Goal: Task Accomplishment & Management: Use online tool/utility

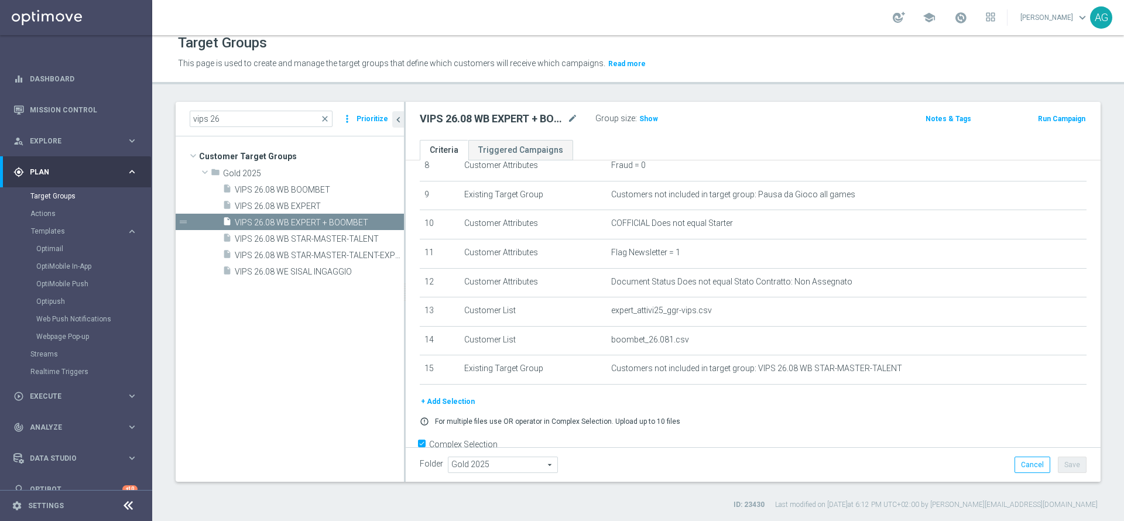
scroll to position [284, 0]
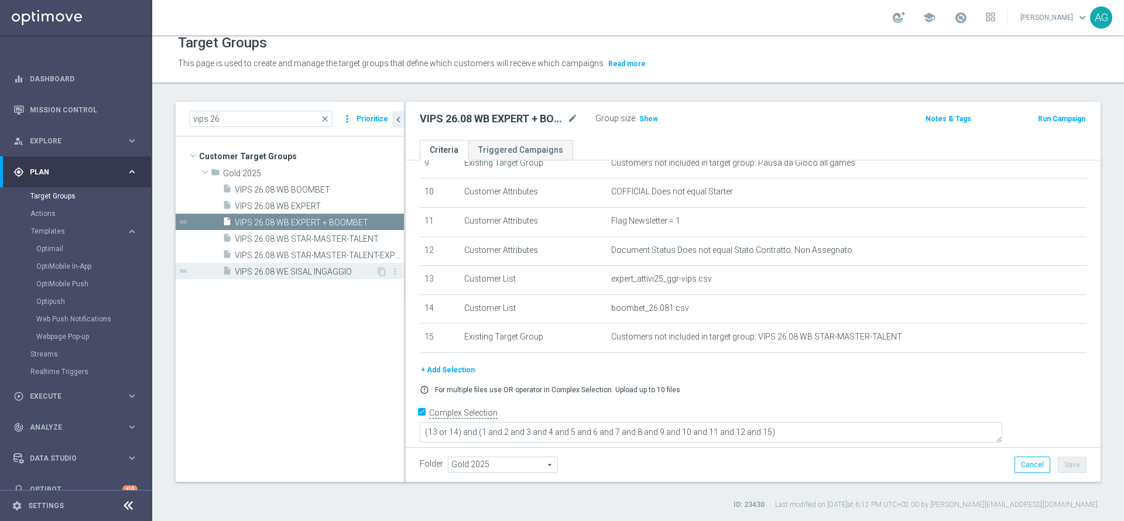
click at [325, 266] on div "insert_drive_file VIPS 26.08 WE SISAL INGAGGIO" at bounding box center [298, 271] width 153 height 16
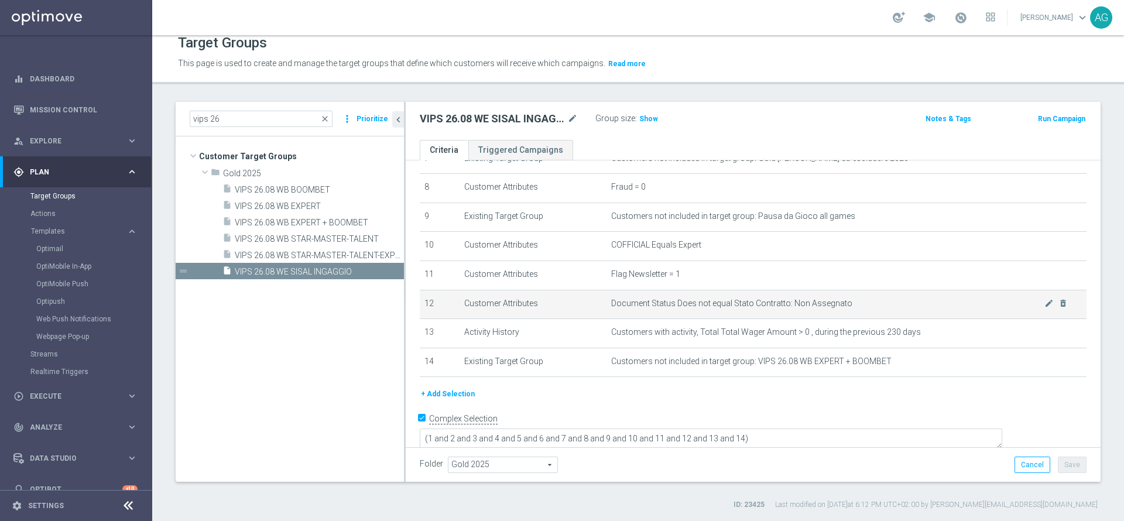
scroll to position [236, 0]
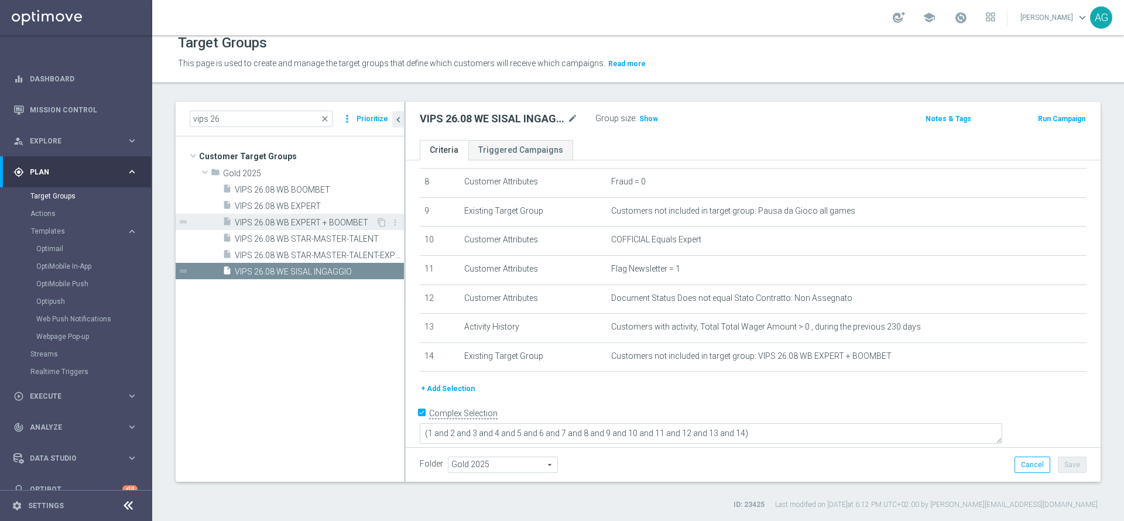
click at [319, 224] on span "VIPS 26.08 WB EXPERT + BOOMBET" at bounding box center [305, 223] width 141 height 10
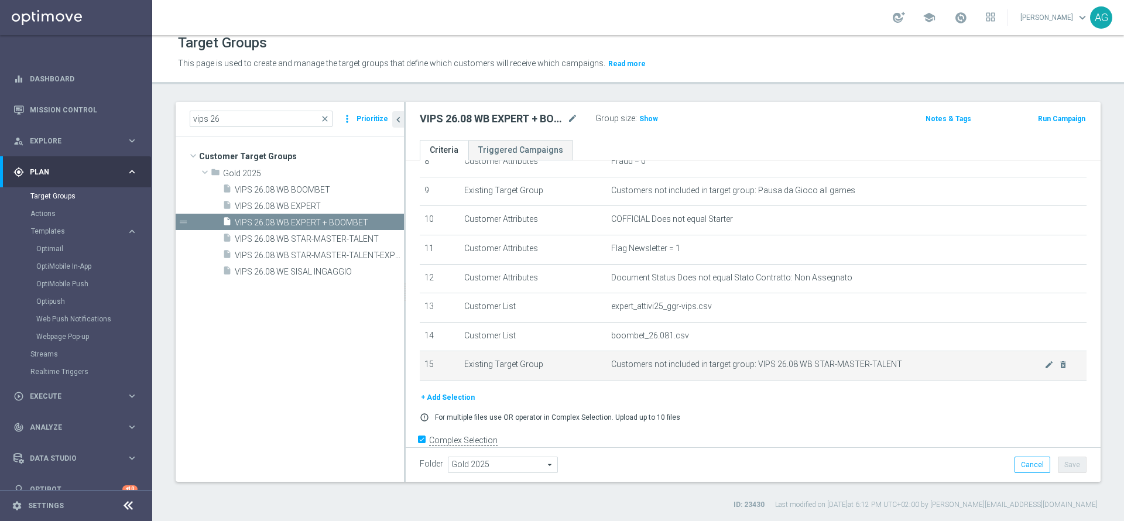
scroll to position [284, 0]
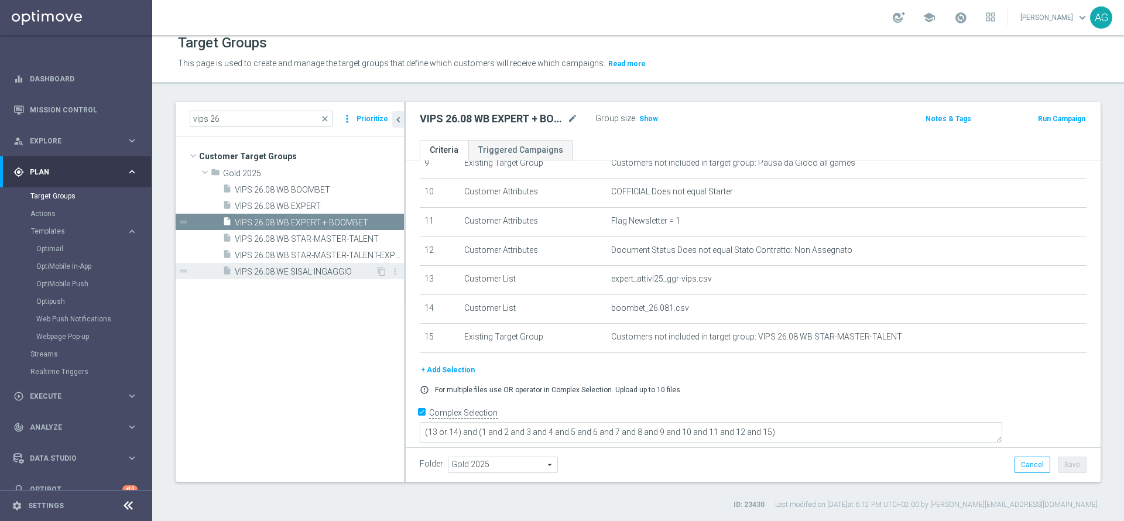
click at [321, 266] on div "insert_drive_file VIPS 26.08 WE SISAL INGAGGIO" at bounding box center [298, 271] width 153 height 16
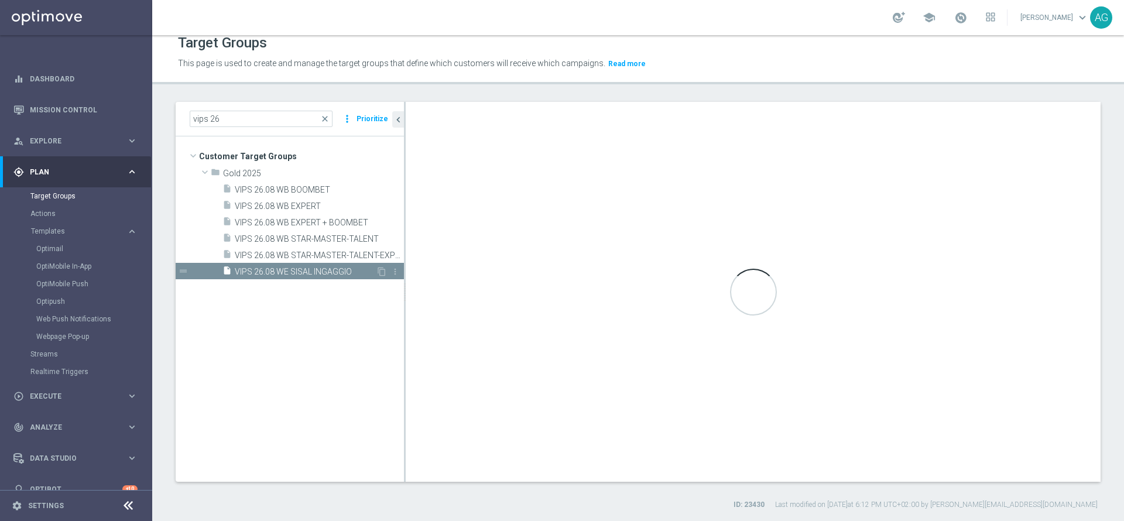
type textarea "(1 and 2 and 3 and 4 and 5 and 6 and 7 and 8 and 9 and 10 and 11 and 12 and 13 …"
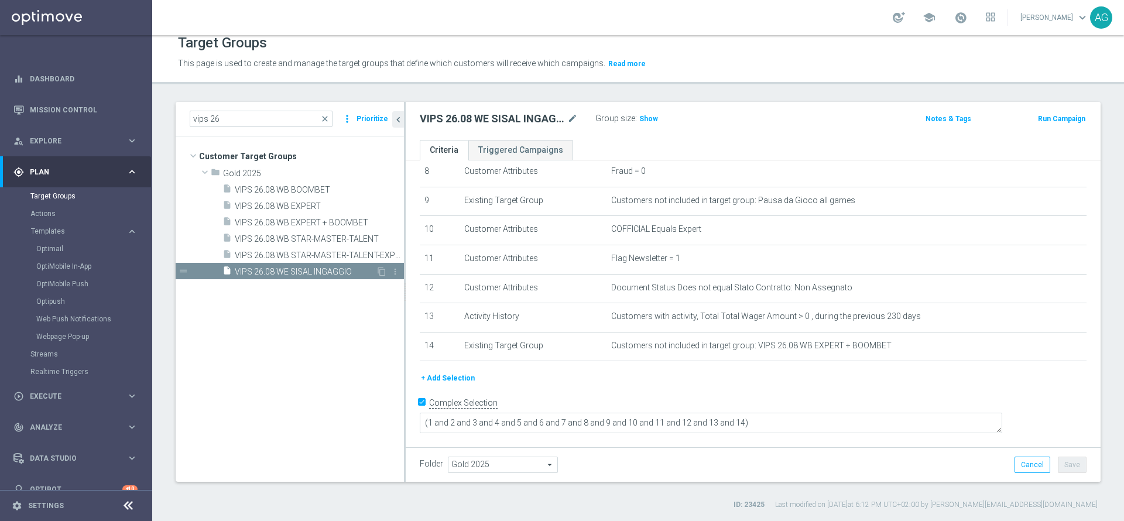
scroll to position [236, 0]
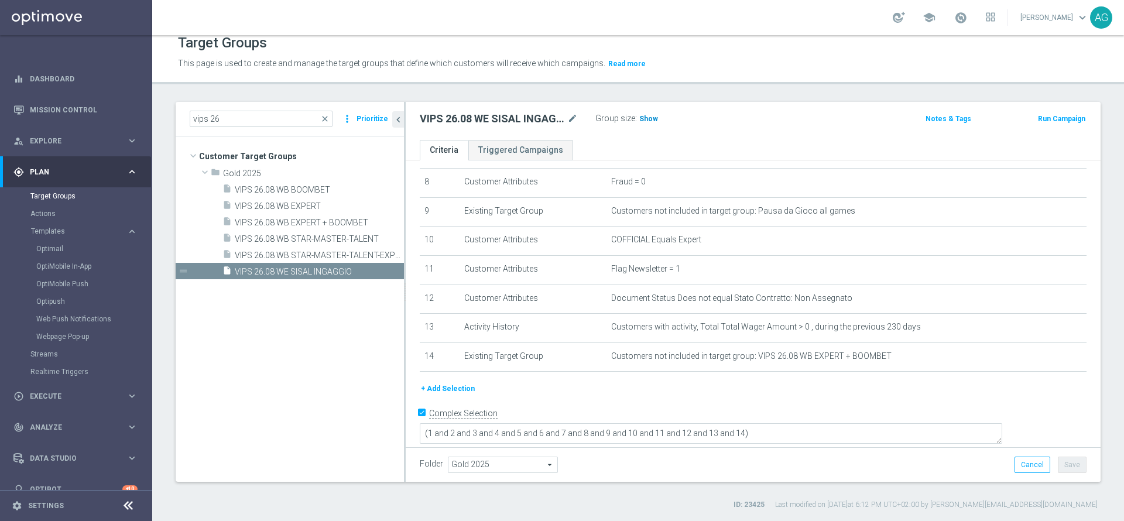
click at [644, 118] on span "Show" at bounding box center [648, 119] width 19 height 8
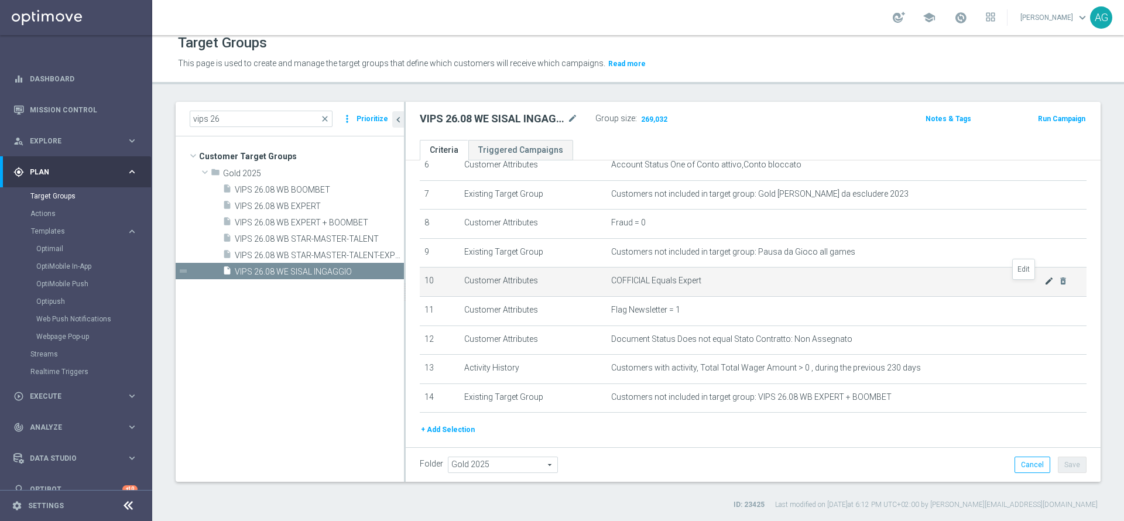
click at [1044, 285] on icon "mode_edit" at bounding box center [1048, 280] width 9 height 9
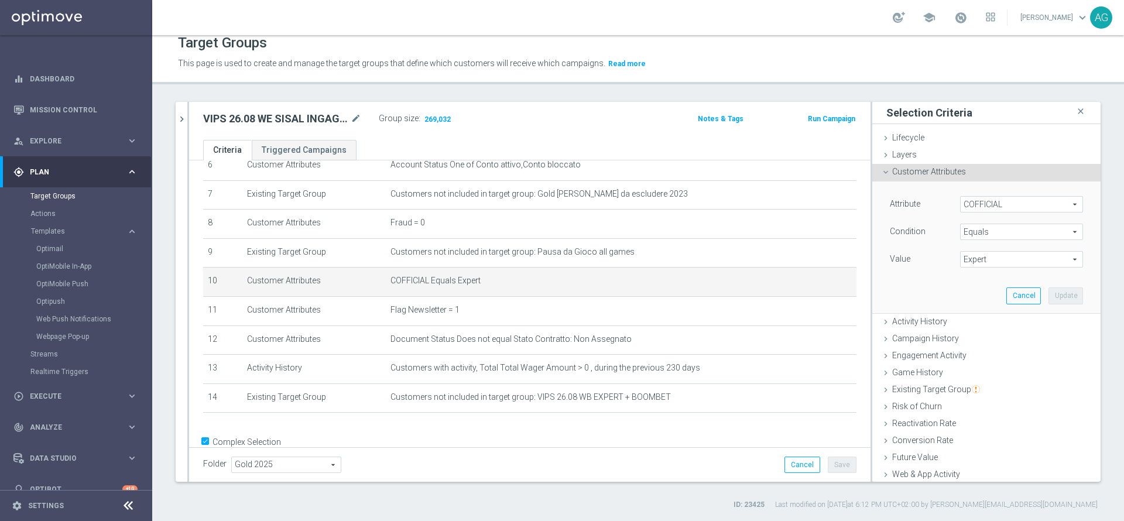
click at [992, 259] on span "Expert" at bounding box center [1021, 259] width 122 height 15
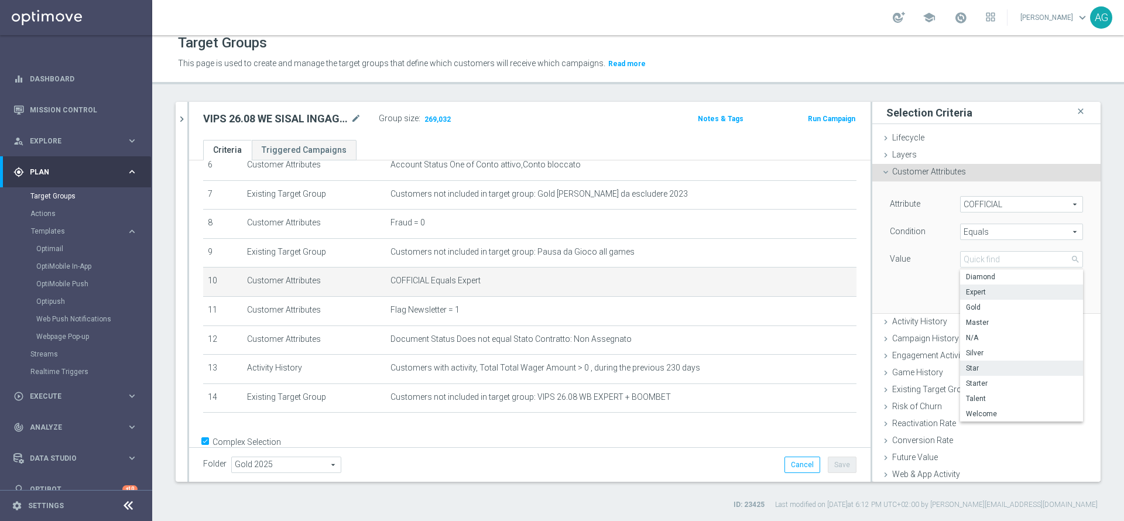
scroll to position [70, 0]
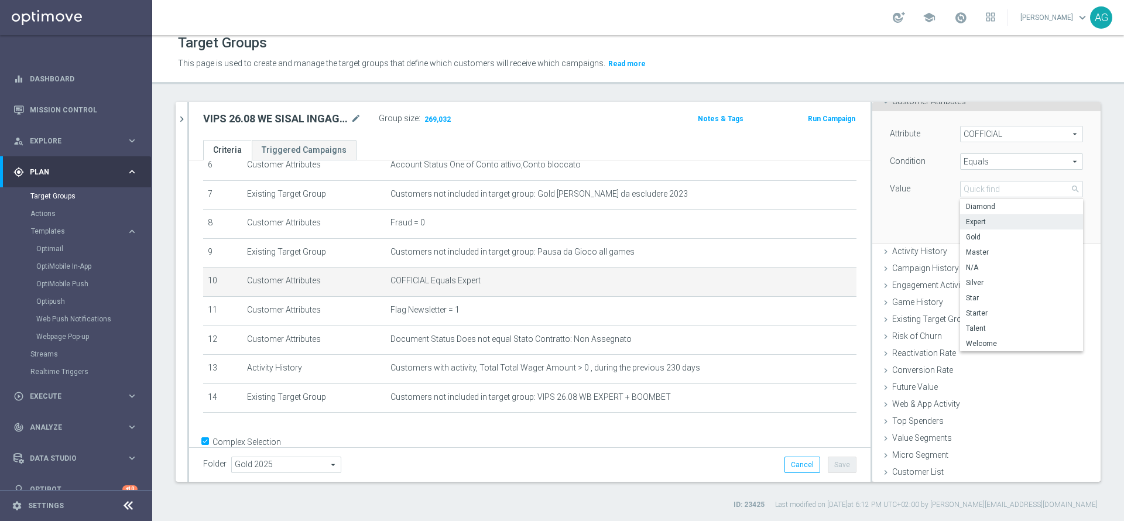
click at [906, 226] on div "Attribute COFFICIAL COFFICIAL arrow_drop_down search Condition Equals Equals ar…" at bounding box center [986, 176] width 211 height 131
click at [792, 458] on button "Cancel" at bounding box center [802, 464] width 36 height 16
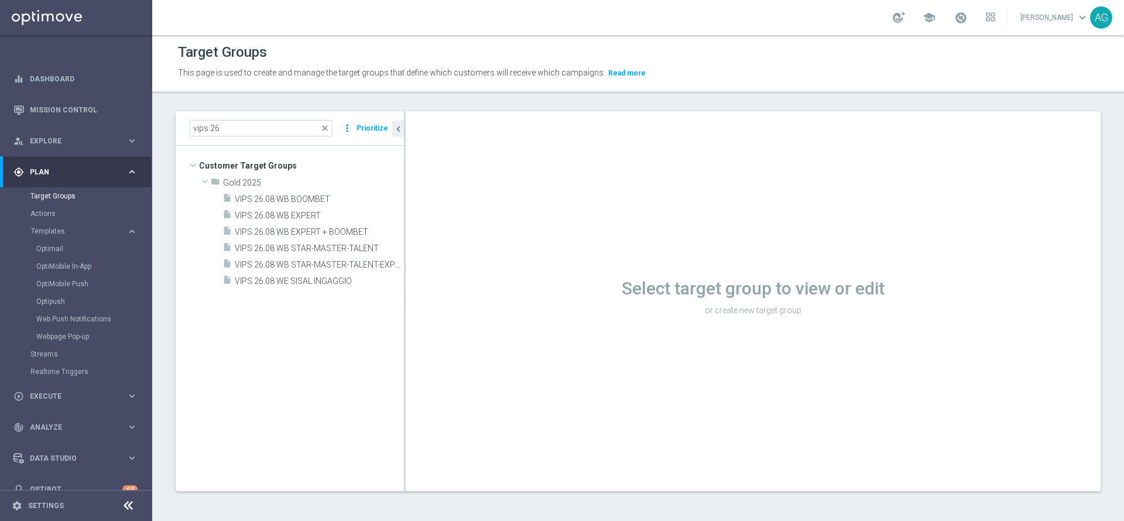
scroll to position [1, 0]
click at [346, 233] on span "VIPS 26.08 WB EXPERT + BOOMBET" at bounding box center [305, 232] width 141 height 10
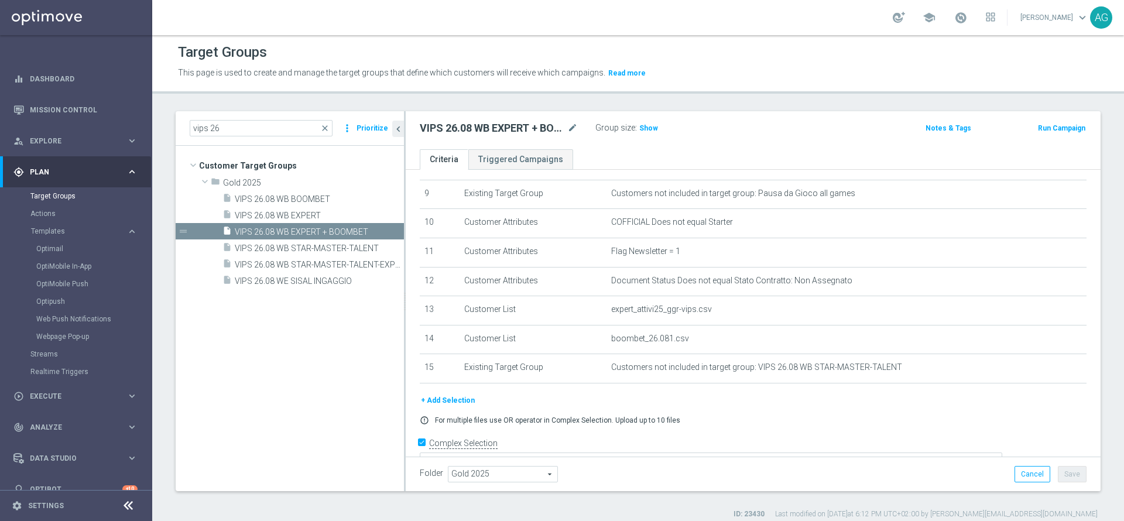
scroll to position [284, 0]
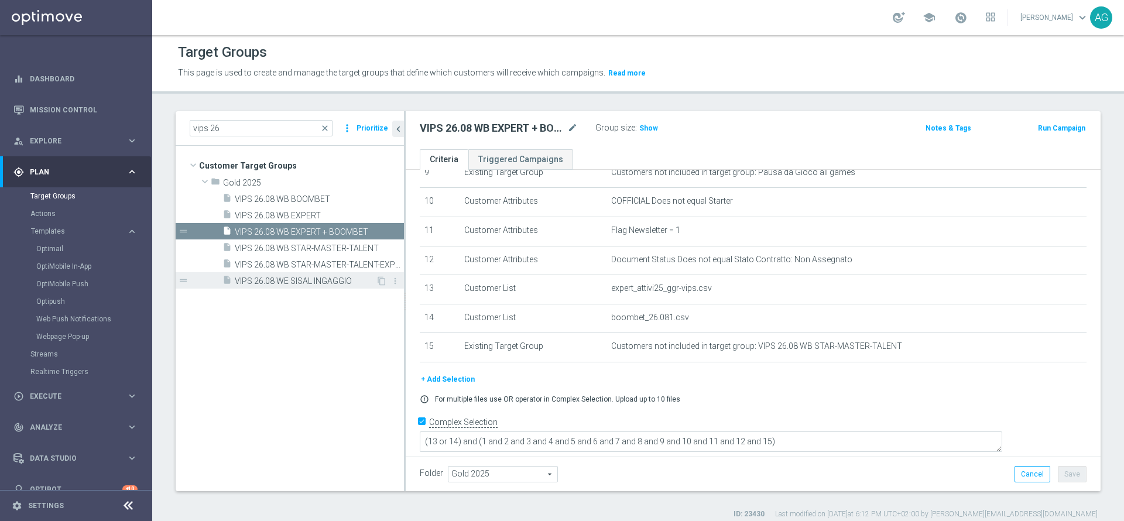
click at [318, 283] on span "VIPS 26.08 WE SISAL INGAGGIO" at bounding box center [305, 281] width 141 height 10
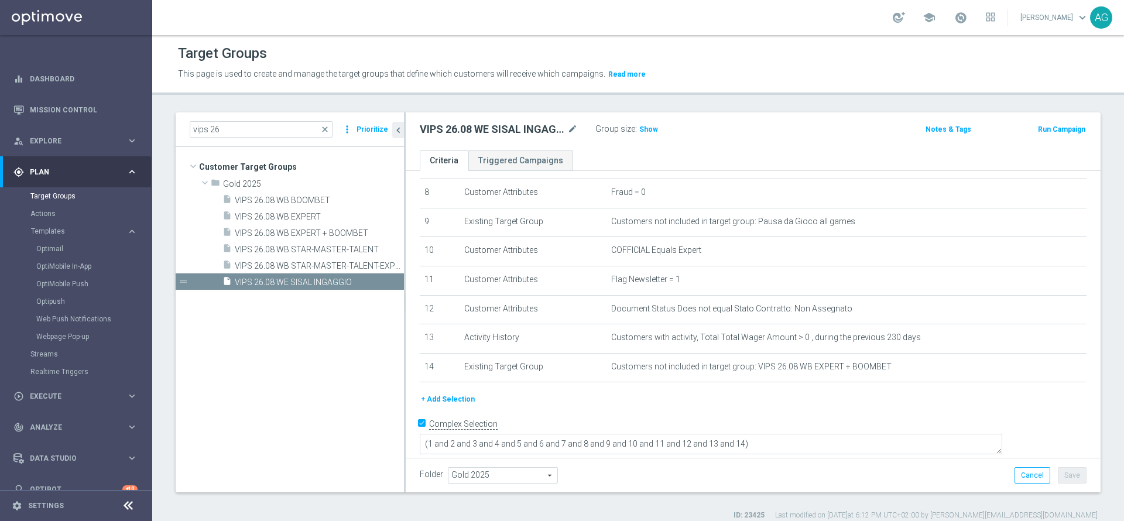
scroll to position [11, 0]
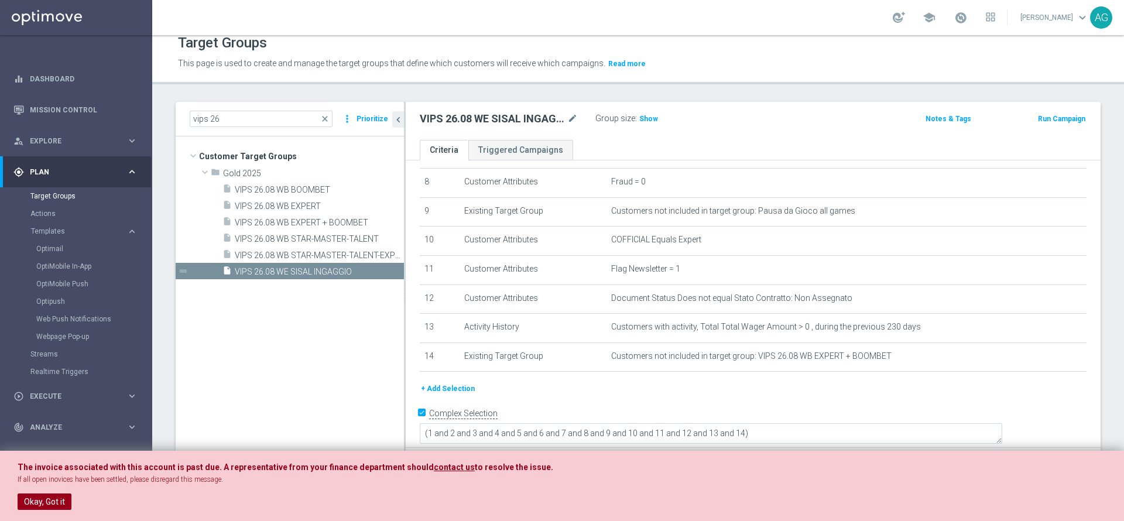
click at [57, 506] on button "Okay, Got it" at bounding box center [45, 501] width 54 height 16
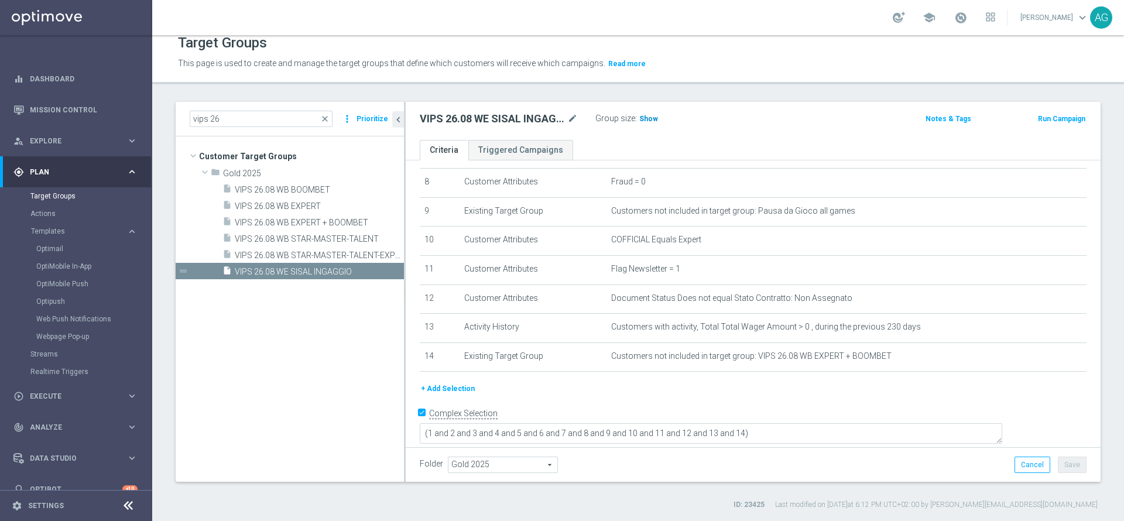
click at [643, 113] on h3 "Show" at bounding box center [648, 118] width 21 height 13
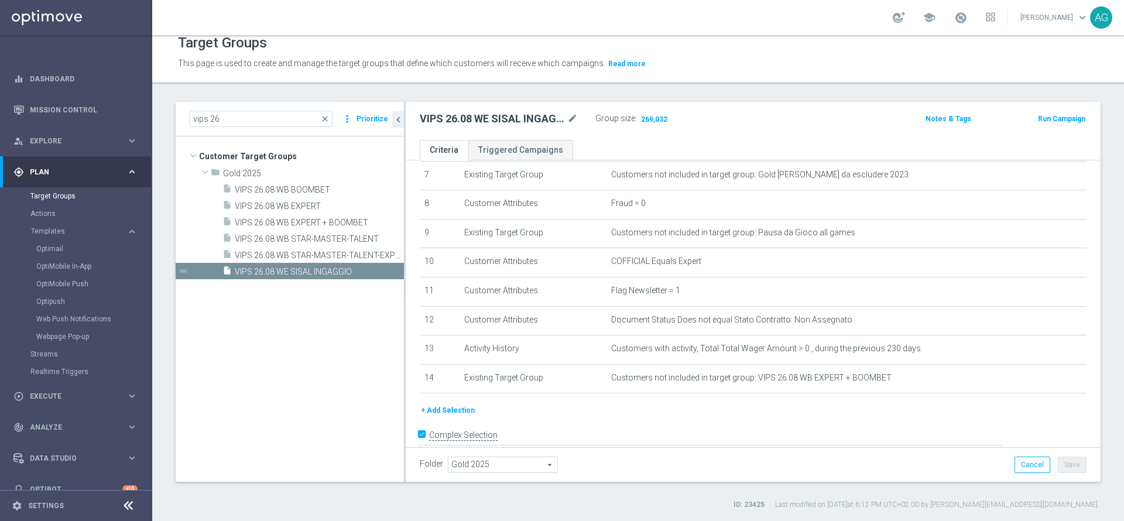
scroll to position [236, 0]
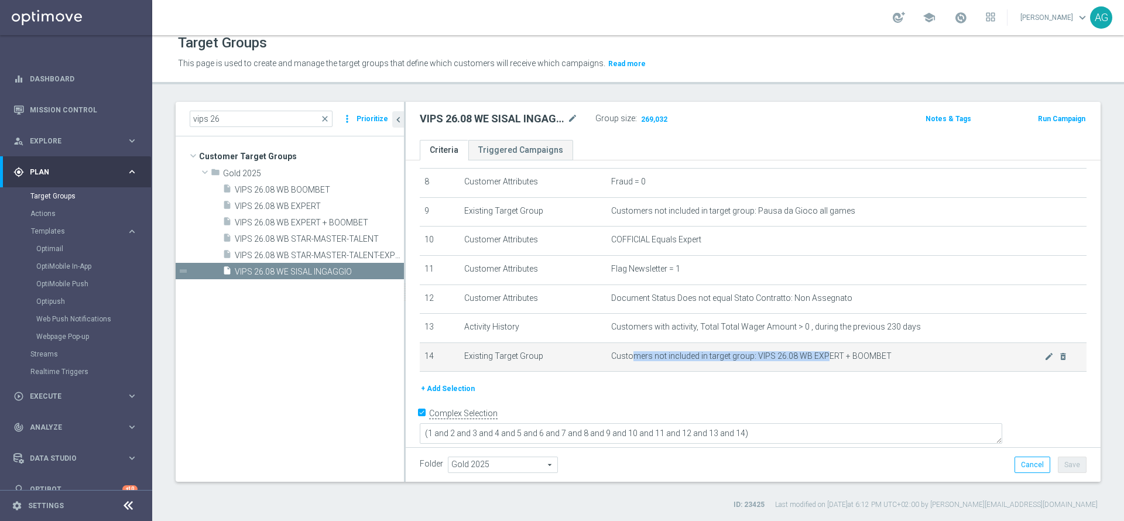
drag, startPoint x: 624, startPoint y: 367, endPoint x: 816, endPoint y: 365, distance: 192.0
click at [816, 361] on span "Customers not included in target group: VIPS 26.08 WB EXPERT + BOOMBET" at bounding box center [827, 356] width 433 height 10
click at [821, 372] on td "Customers not included in target group: VIPS 26.08 WB EXPERT + BOOMBET mode_edi…" at bounding box center [846, 356] width 480 height 29
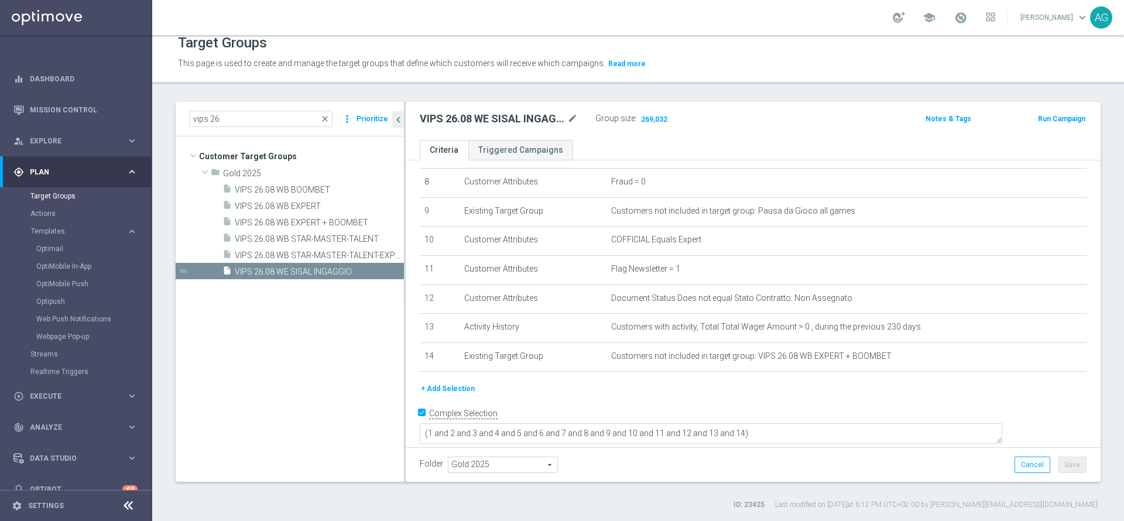
click at [242, 403] on tree-viewport "Customer Target Groups library_add create_new_folder folder" at bounding box center [290, 308] width 228 height 345
click at [289, 224] on span "VIPS 26.08 WB EXPERT + BOOMBET" at bounding box center [305, 223] width 141 height 10
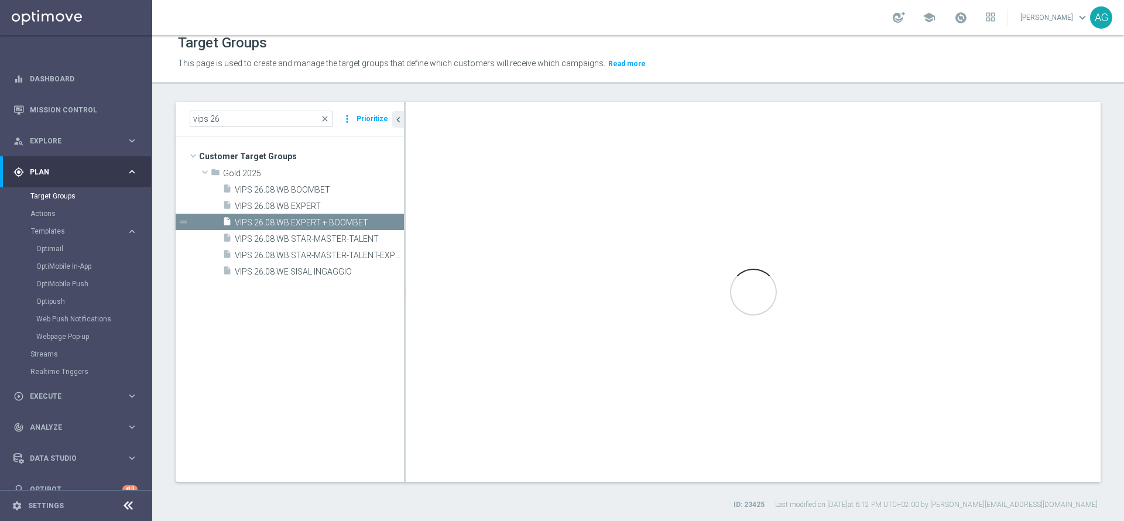
type textarea "(13 or 14) and (1 and 2 and 3 and 4 and 5 and 6 and 7 and 8 and 9 and 10 and 11…"
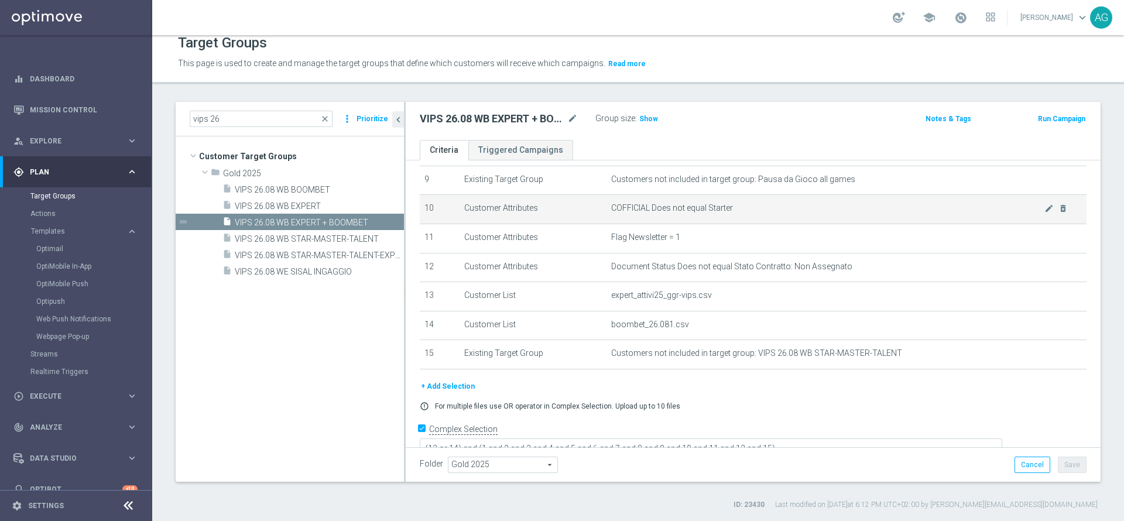
scroll to position [284, 0]
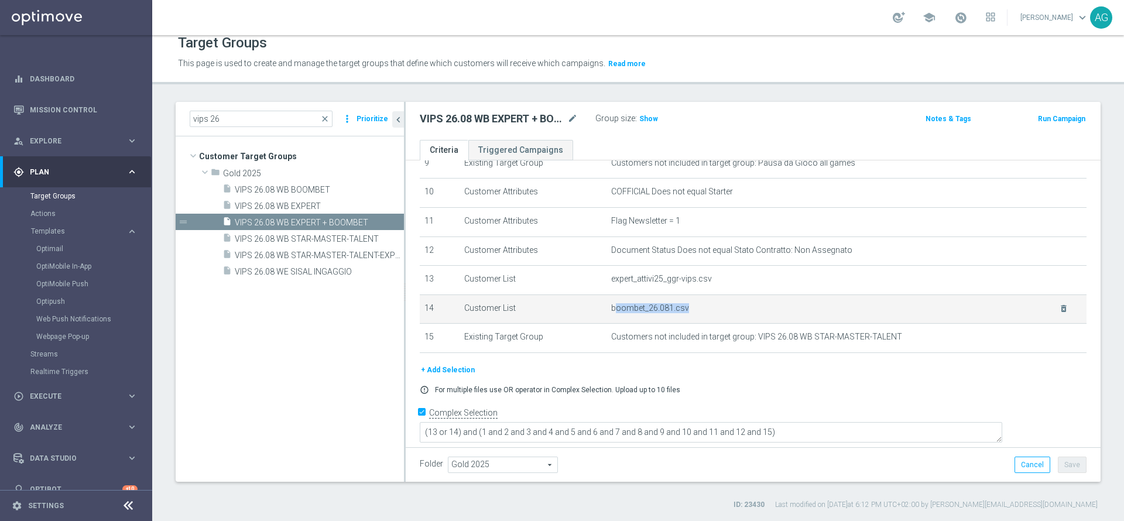
drag, startPoint x: 608, startPoint y: 316, endPoint x: 681, endPoint y: 312, distance: 73.3
click at [681, 312] on span "boombet_26.081.csv" at bounding box center [827, 308] width 433 height 10
drag, startPoint x: 597, startPoint y: 317, endPoint x: 709, endPoint y: 318, distance: 111.8
click at [709, 318] on tr "14 Customer List boombet_26.081.csv delete_forever" at bounding box center [753, 308] width 667 height 29
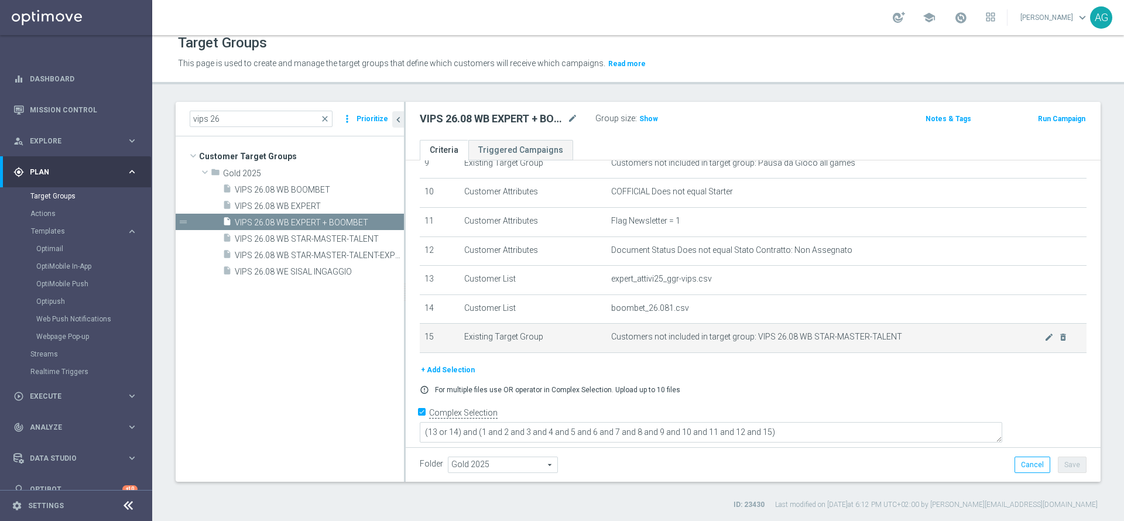
click at [719, 342] on span "Customers not included in target group: VIPS 26.08 WB STAR-MASTER-TALENT" at bounding box center [827, 337] width 433 height 10
